Goal: Task Accomplishment & Management: Manage account settings

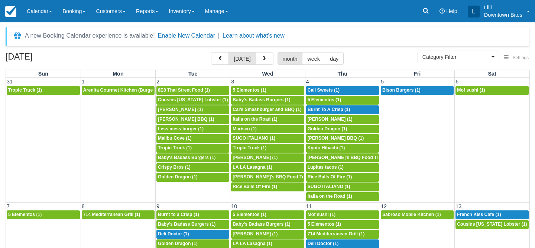
select select
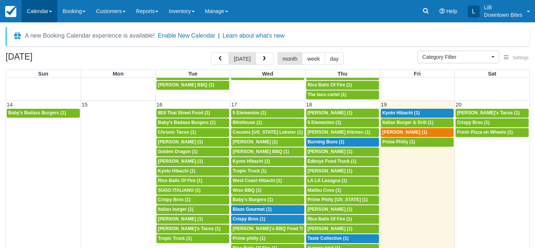
click at [43, 8] on link "Calendar" at bounding box center [40, 11] width 36 height 22
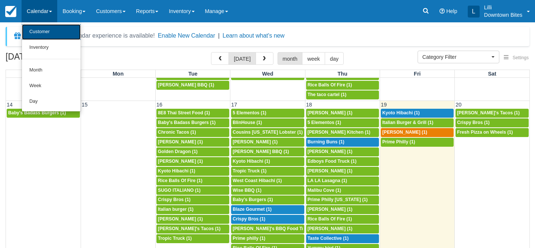
click at [40, 32] on link "Customer" at bounding box center [51, 32] width 59 height 16
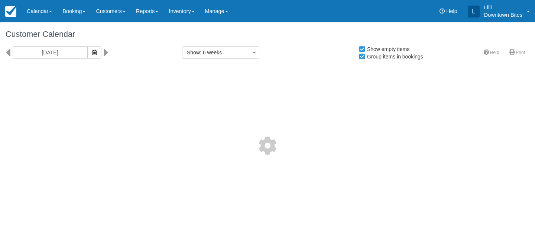
select select
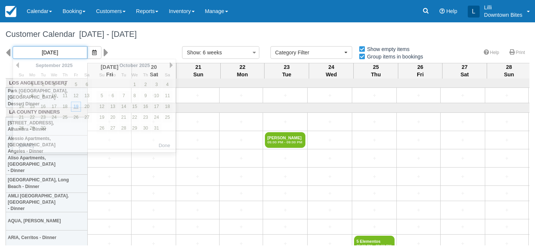
click at [41, 54] on input "[DATE]" at bounding box center [50, 52] width 75 height 13
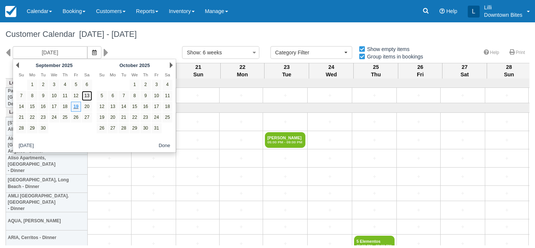
click at [88, 95] on link "13" at bounding box center [87, 96] width 10 height 10
type input "[DATE]"
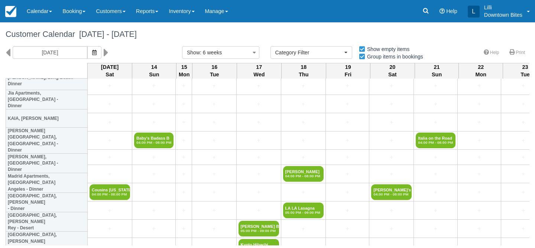
scroll to position [626, 0]
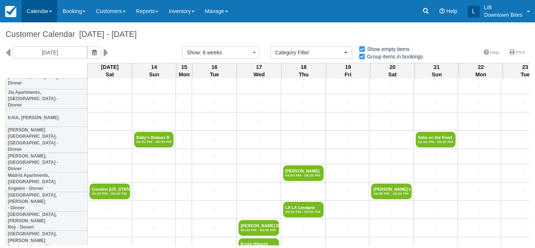
click at [42, 11] on link "Calendar" at bounding box center [40, 11] width 36 height 22
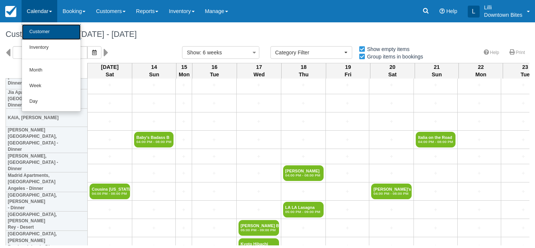
click at [40, 31] on link "Customer" at bounding box center [51, 32] width 59 height 16
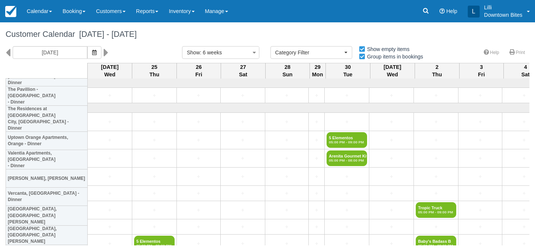
select select
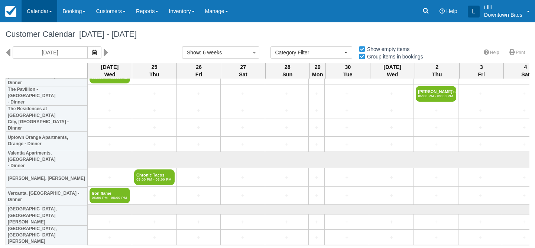
click at [44, 10] on link "Calendar" at bounding box center [40, 11] width 36 height 22
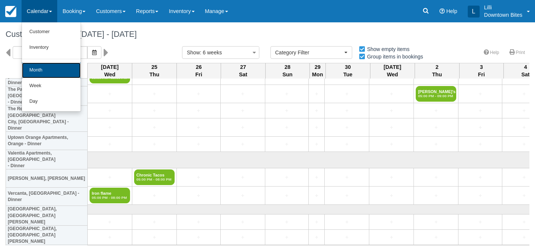
click at [38, 69] on link "Month" at bounding box center [51, 70] width 59 height 16
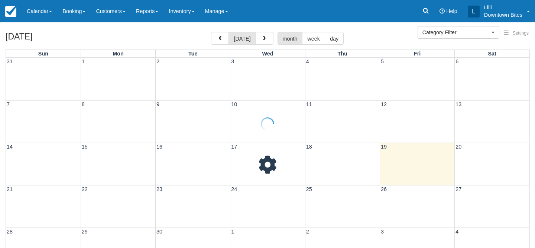
select select
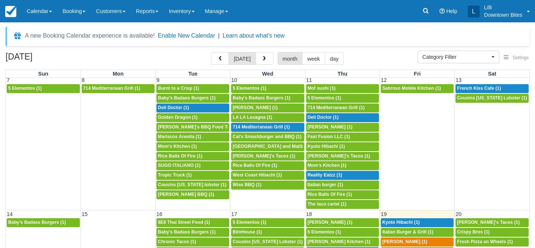
scroll to position [168, 0]
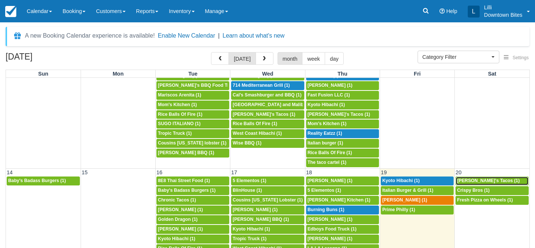
click at [468, 180] on span "[PERSON_NAME]'s Tacos (1)" at bounding box center [488, 180] width 63 height 5
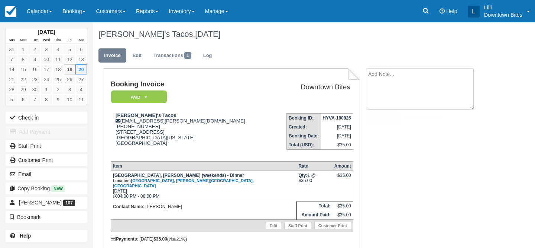
click at [424, 76] on textarea at bounding box center [420, 89] width 108 height 42
paste textarea "Re: [[GEOGRAPHIC_DATA]] Cover 9/20 Marina Harbor Dinner External Inbox Return t…"
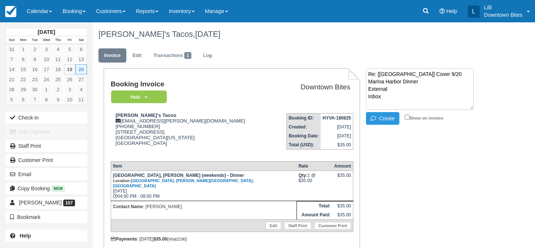
scroll to position [153, 0]
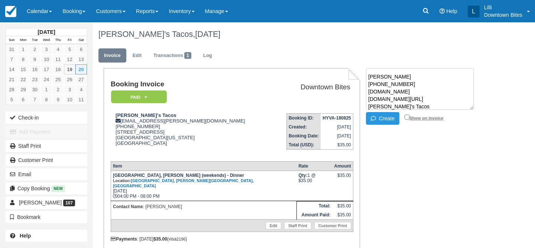
type textarea "Re: [[GEOGRAPHIC_DATA]] Cover 9/20 Marina Harbor Dinner External Inbox Return t…"
click at [408, 116] on input "Show on invoice" at bounding box center [407, 116] width 5 height 5
checkbox input "true"
click at [376, 117] on icon "button" at bounding box center [375, 118] width 8 height 5
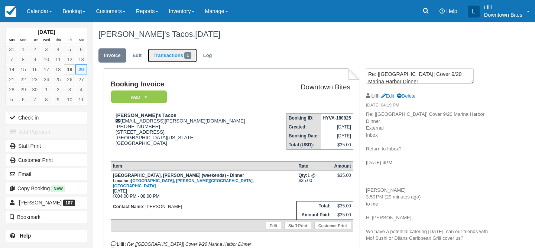
click at [177, 56] on link "Transactions 1" at bounding box center [172, 55] width 49 height 14
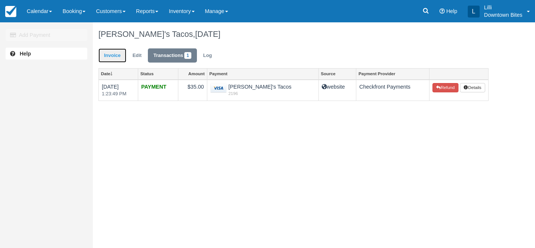
click at [113, 57] on link "Invoice" at bounding box center [112, 55] width 28 height 14
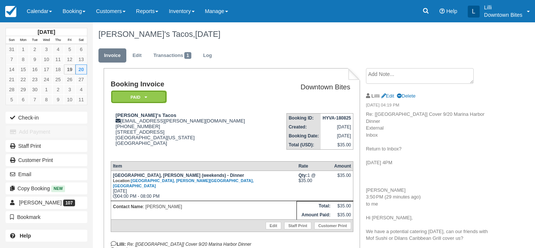
click at [153, 94] on em "Paid" at bounding box center [139, 96] width 56 height 13
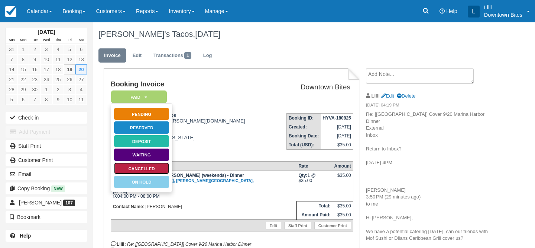
click at [159, 165] on link "Cancelled" at bounding box center [142, 168] width 56 height 13
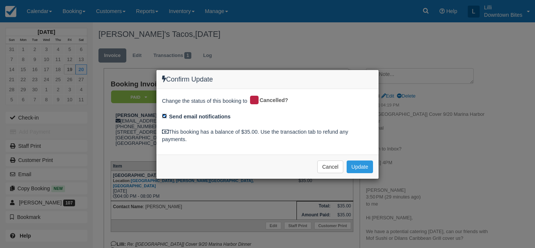
click at [167, 114] on input "Send email notifications" at bounding box center [164, 115] width 5 height 5
checkbox input "false"
click at [352, 163] on button "Update" at bounding box center [360, 166] width 26 height 13
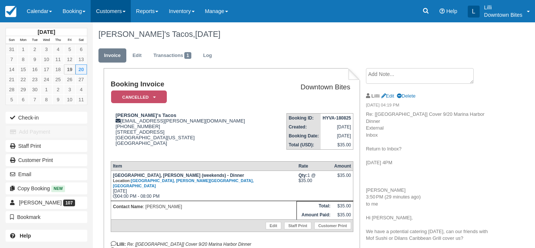
click at [114, 10] on link "Customers" at bounding box center [111, 11] width 40 height 22
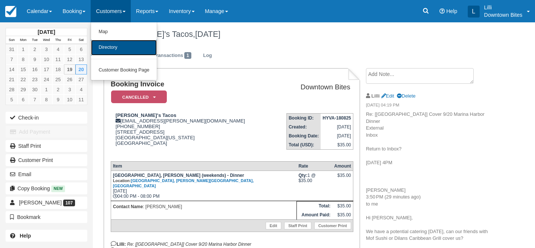
click at [120, 49] on link "Directory" at bounding box center [124, 48] width 66 height 16
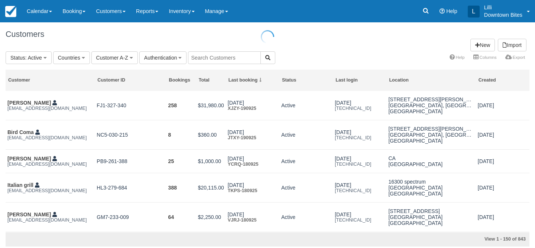
click at [222, 53] on input "text" at bounding box center [224, 57] width 73 height 13
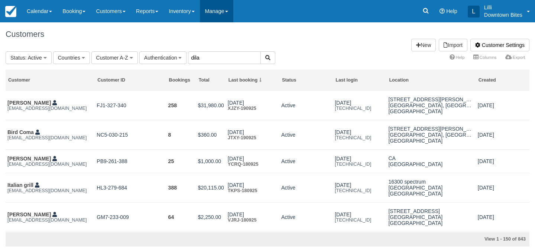
type input "dila"
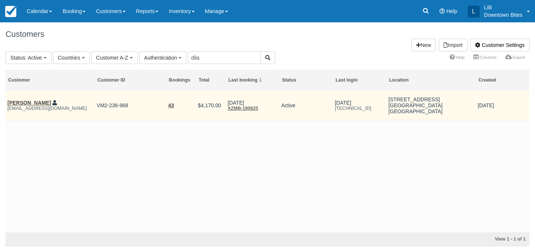
click at [20, 106] on em "[EMAIL_ADDRESS][DOMAIN_NAME]" at bounding box center [49, 108] width 85 height 5
click at [19, 101] on link "[PERSON_NAME]" at bounding box center [28, 103] width 43 height 6
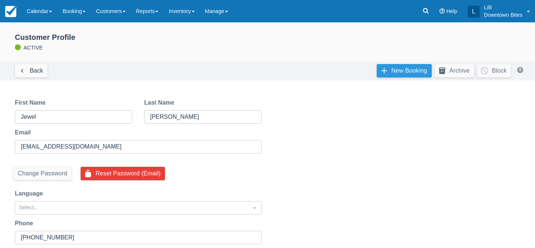
click at [405, 68] on link "New Booking" at bounding box center [404, 70] width 55 height 13
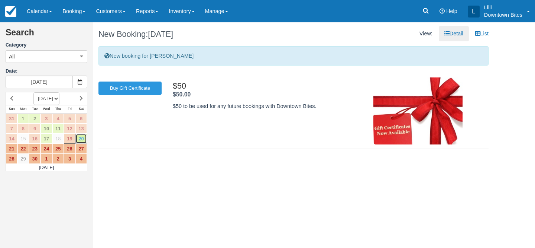
click at [81, 139] on link "20" at bounding box center [81, 138] width 12 height 10
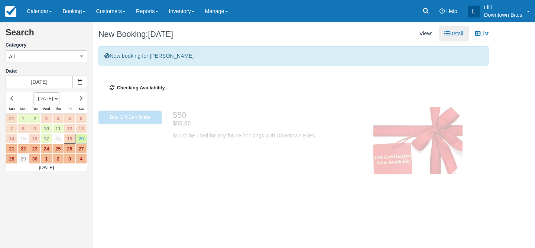
type input "[DATE]"
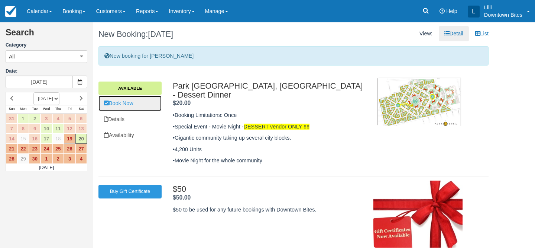
click at [128, 106] on link "Book Now" at bounding box center [129, 103] width 63 height 15
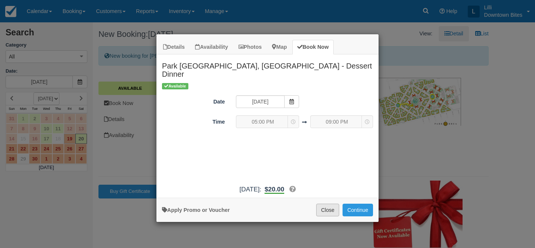
click at [326, 204] on button "Close" at bounding box center [327, 209] width 23 height 13
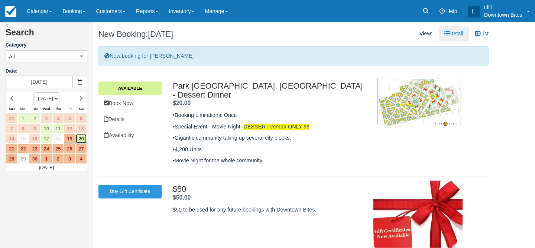
click at [82, 135] on link "20" at bounding box center [81, 138] width 12 height 10
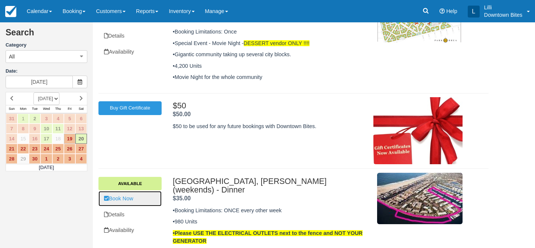
click at [119, 191] on link "Book Now" at bounding box center [129, 198] width 63 height 15
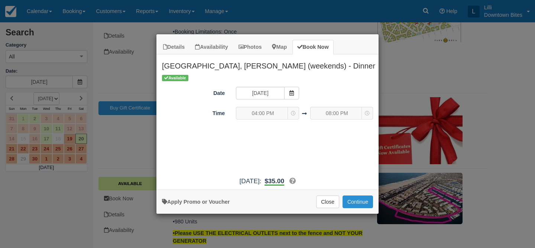
click at [365, 199] on button "Continue" at bounding box center [358, 201] width 30 height 13
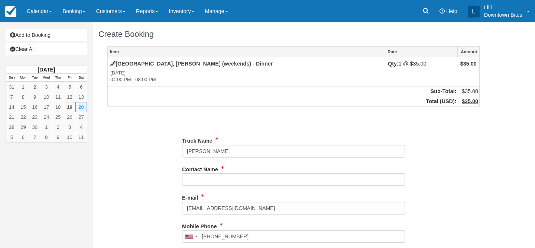
type input "[PHONE_NUMBER]"
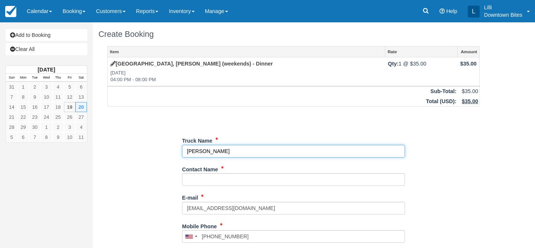
drag, startPoint x: 243, startPoint y: 148, endPoint x: 148, endPoint y: 146, distance: 95.9
click at [148, 146] on div "Item Rate Amount [GEOGRAPHIC_DATA], [PERSON_NAME] (weekends) - Dinner [DATE] 04…" at bounding box center [293, 236] width 390 height 380
type input "[PERSON_NAME]'s Caribbean"
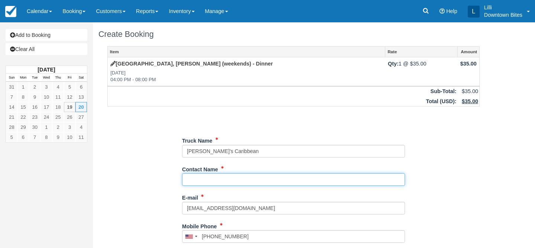
paste input "[PERSON_NAME]"
type input "[PERSON_NAME]"
type input "[PHONE_NUMBER]"
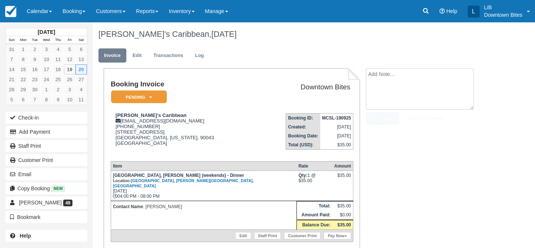
click at [401, 82] on textarea at bounding box center [420, 89] width 108 height 42
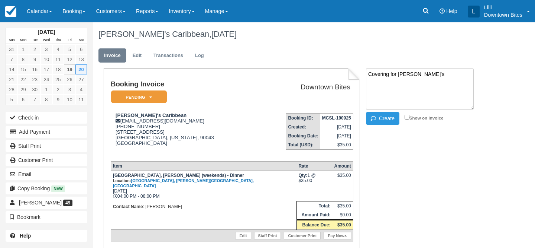
type textarea "Covering for [PERSON_NAME]'s"
click at [408, 117] on input "Show on invoice" at bounding box center [407, 116] width 5 height 5
checkbox input "true"
click at [384, 117] on button "Create" at bounding box center [382, 118] width 33 height 13
click at [132, 61] on link "Edit" at bounding box center [137, 55] width 20 height 14
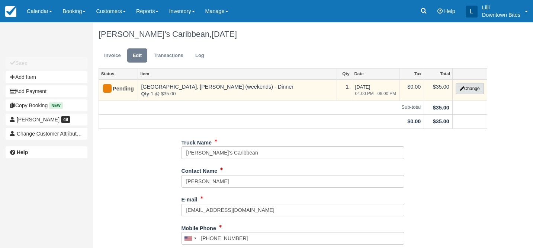
click at [482, 89] on button "Change" at bounding box center [469, 88] width 28 height 11
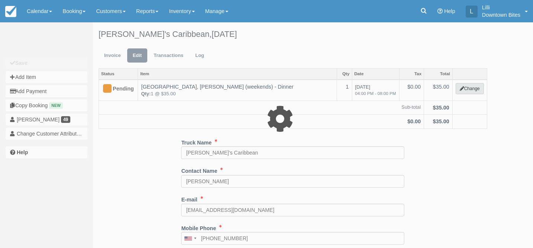
select select "2"
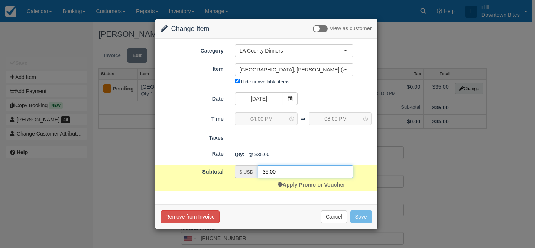
click at [265, 174] on input "35.00" at bounding box center [306, 171] width 96 height 13
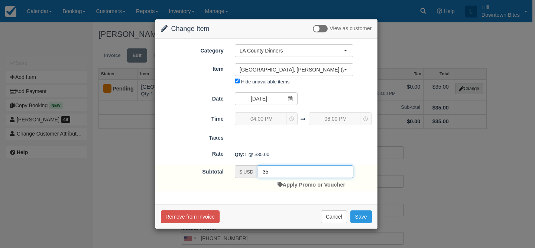
type input "3"
type input "0"
click at [362, 216] on button "Save" at bounding box center [361, 216] width 22 height 13
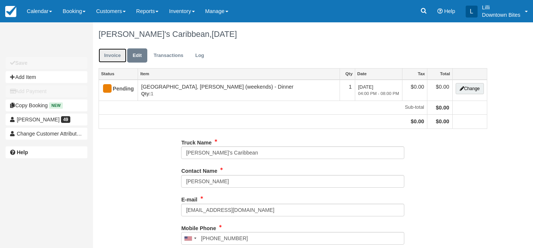
click at [110, 51] on link "Invoice" at bounding box center [112, 55] width 28 height 14
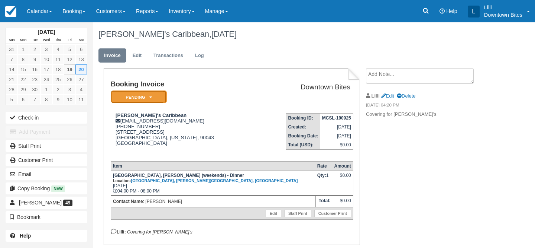
click at [133, 100] on em "Pending" at bounding box center [139, 96] width 56 height 13
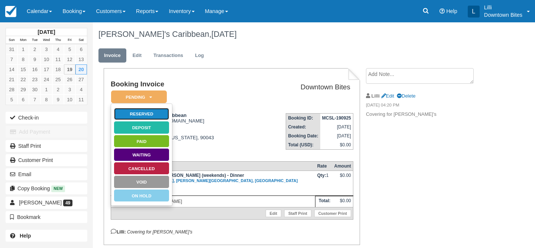
click at [154, 113] on link "Reserved" at bounding box center [142, 113] width 56 height 13
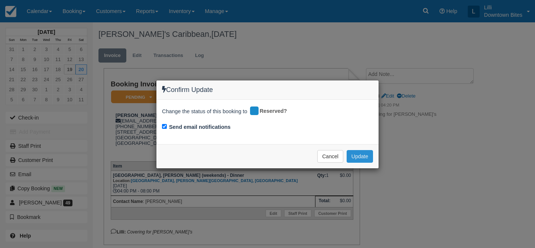
click at [352, 161] on button "Update" at bounding box center [360, 156] width 26 height 13
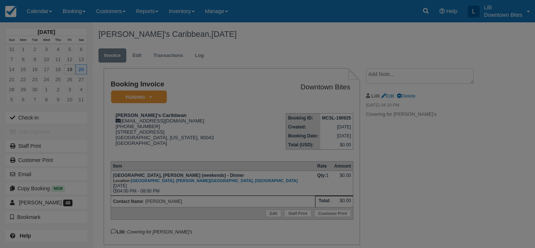
click at [37, 176] on div at bounding box center [267, 124] width 535 height 248
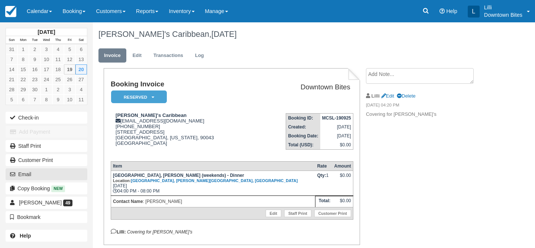
click at [37, 176] on button "Email" at bounding box center [47, 174] width 82 height 12
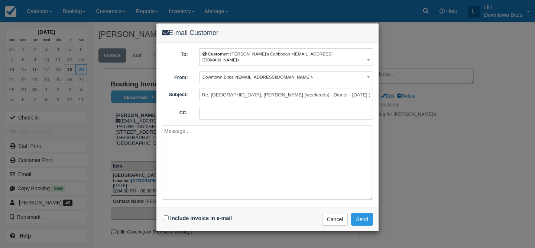
click at [206, 107] on input "CC:" at bounding box center [286, 113] width 174 height 13
paste input "p91.bryan@gmail.com"
type input "lilli@downtownbites.com; p91.bryan@gmail.com"
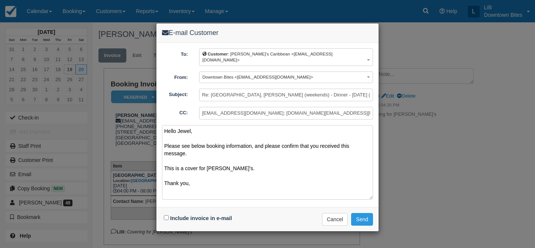
type textarea "Hello Jewel, Please see below booking information, and please confirm that you …"
click at [167, 215] on input "Include invoice in e-mail" at bounding box center [166, 217] width 5 height 5
checkbox input "true"
click at [366, 214] on button "Send" at bounding box center [362, 219] width 22 height 13
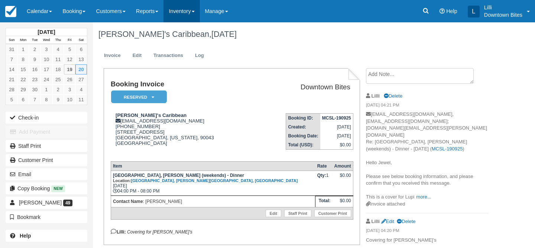
click at [180, 12] on link "Inventory" at bounding box center [182, 11] width 36 height 22
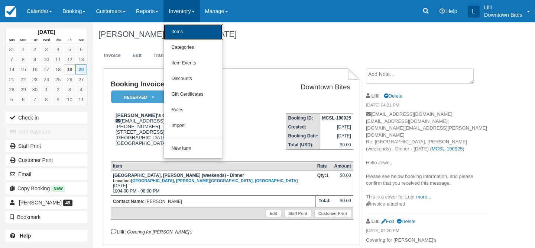
click at [185, 32] on link "Items" at bounding box center [193, 32] width 59 height 16
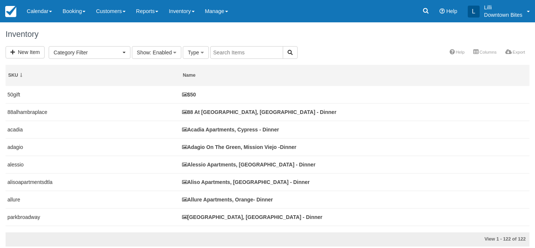
select select
click at [231, 55] on input "text" at bounding box center [246, 52] width 73 height 13
type input "prisma"
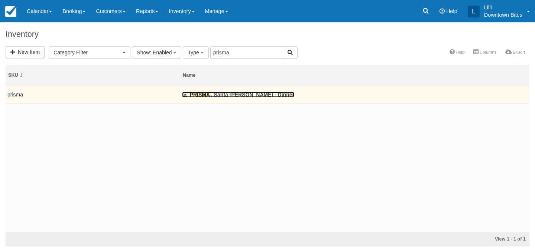
click at [211, 94] on link "PRISMA , Santa [PERSON_NAME] - Dinner" at bounding box center [238, 94] width 112 height 6
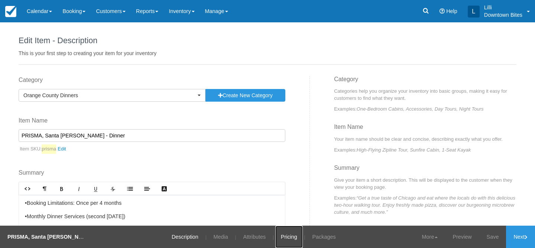
click at [282, 235] on link "Pricing" at bounding box center [289, 236] width 28 height 22
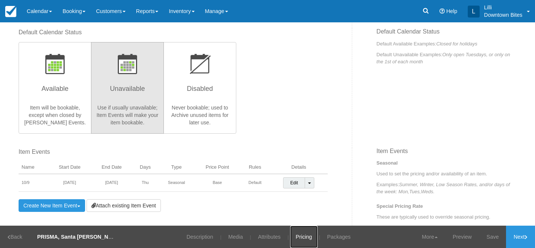
scroll to position [150, 0]
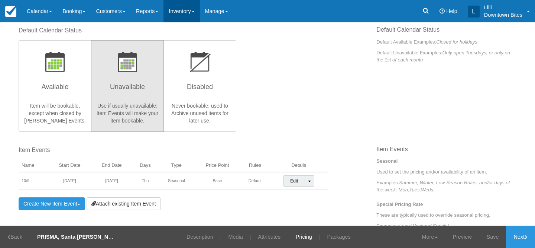
click at [194, 9] on link "Inventory" at bounding box center [182, 11] width 36 height 22
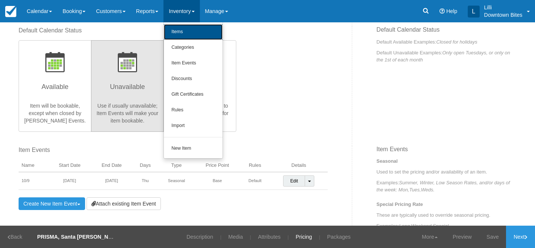
click at [194, 33] on link "Items" at bounding box center [193, 32] width 59 height 16
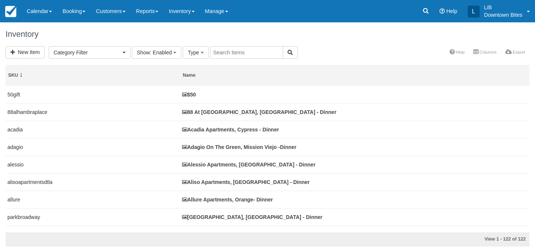
select select
click at [227, 53] on input "text" at bounding box center [246, 52] width 73 height 13
type input "dolphin"
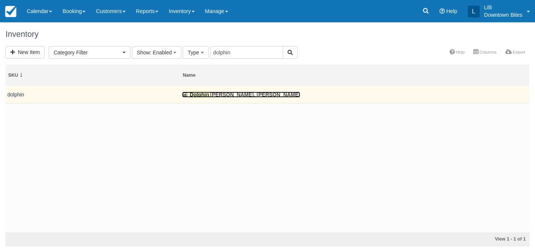
click at [214, 96] on link "Dolphin Marina, [PERSON_NAME]" at bounding box center [241, 94] width 118 height 6
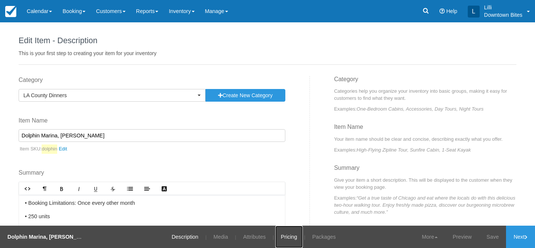
click at [287, 239] on link "Pricing" at bounding box center [289, 236] width 28 height 22
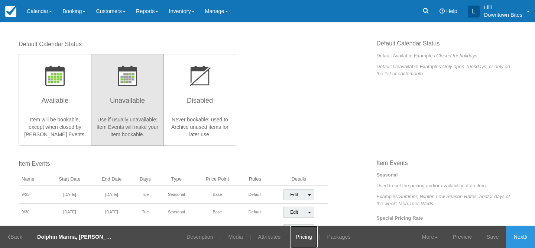
scroll to position [166, 0]
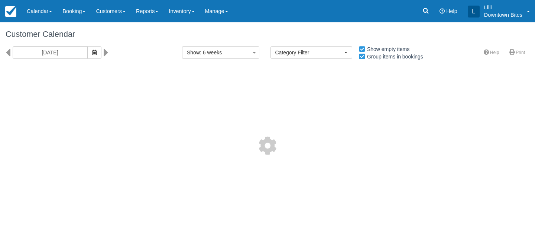
select select
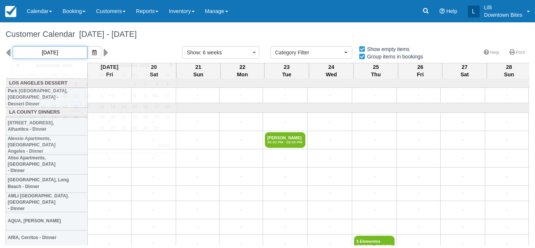
click at [60, 52] on input "[DATE]" at bounding box center [50, 52] width 75 height 13
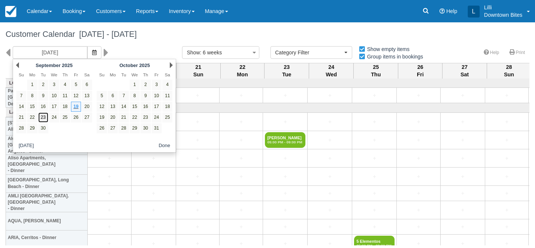
click at [45, 121] on link "23" at bounding box center [43, 117] width 10 height 10
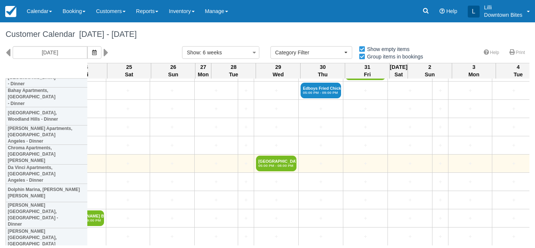
scroll to position [347, 1353]
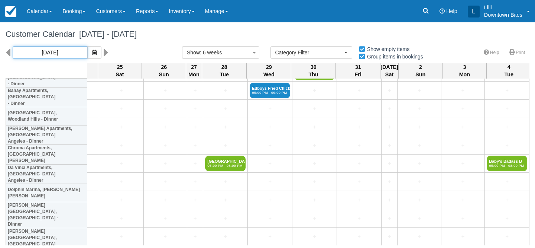
click at [64, 51] on input "[DATE]" at bounding box center [50, 52] width 75 height 13
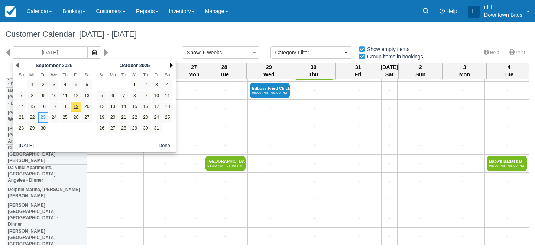
click at [171, 64] on link "Next" at bounding box center [171, 65] width 3 height 6
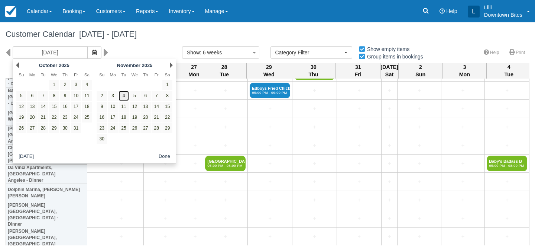
click at [125, 97] on link "4" at bounding box center [124, 96] width 10 height 10
type input "[DATE]"
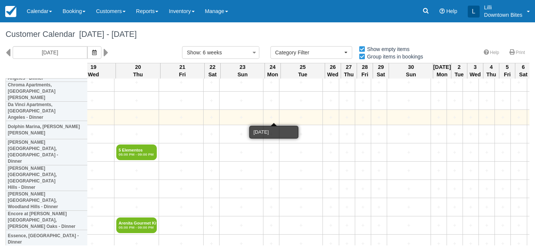
scroll to position [401, 568]
